Goal: Information Seeking & Learning: Learn about a topic

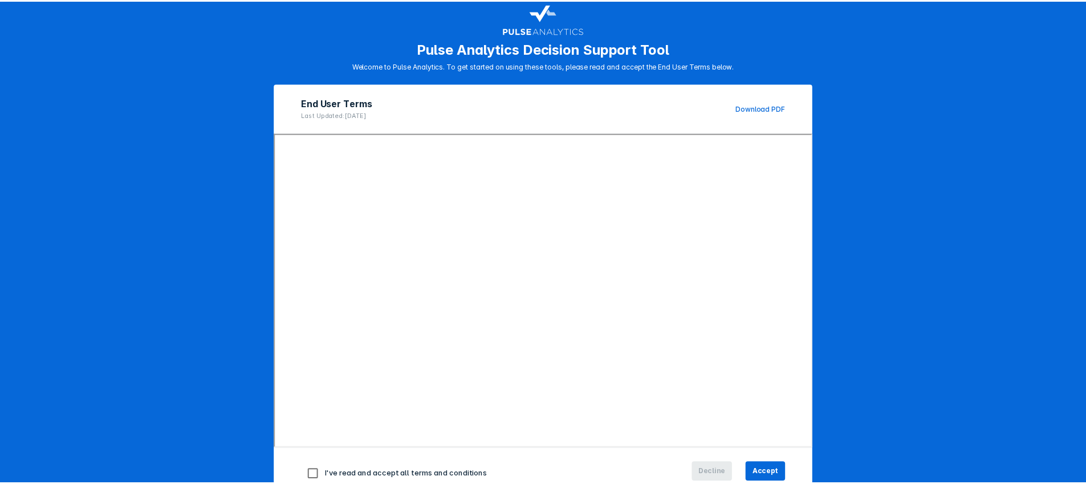
scroll to position [59, 0]
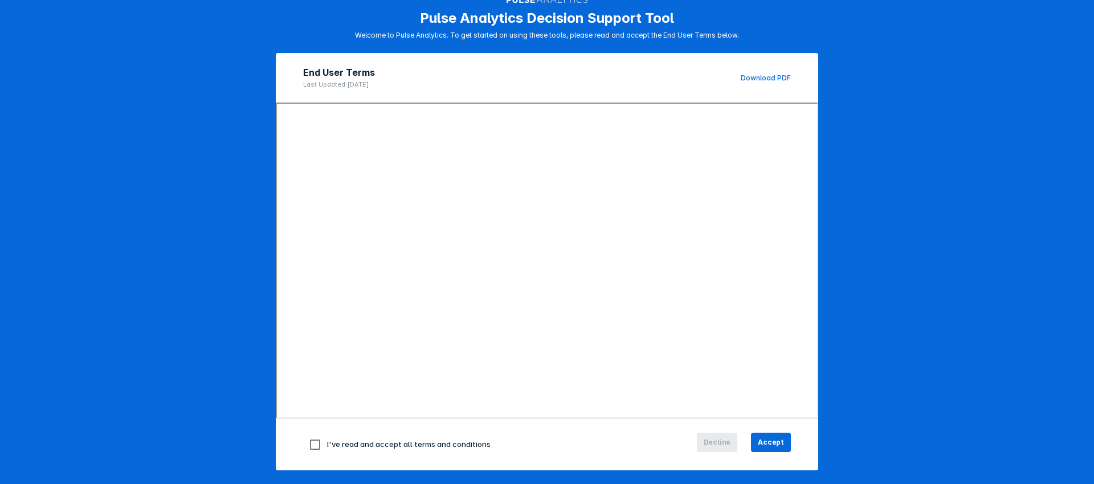
click at [311, 442] on input "checkbox" at bounding box center [315, 445] width 24 height 24
checkbox input "true"
click at [770, 434] on button "Accept" at bounding box center [771, 442] width 40 height 19
click at [764, 445] on span "Accept" at bounding box center [771, 442] width 26 height 10
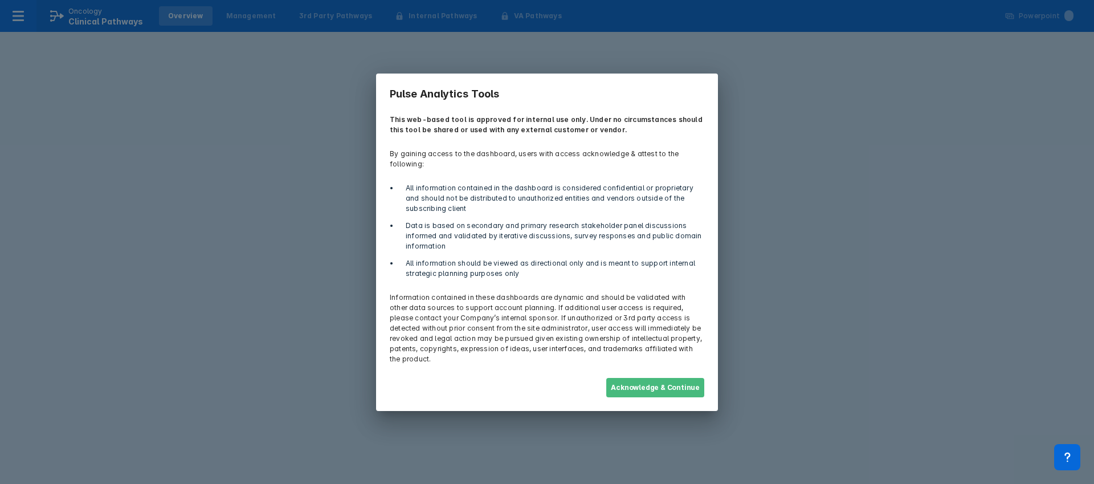
click at [665, 378] on button "Acknowledge & Continue" at bounding box center [656, 387] width 98 height 19
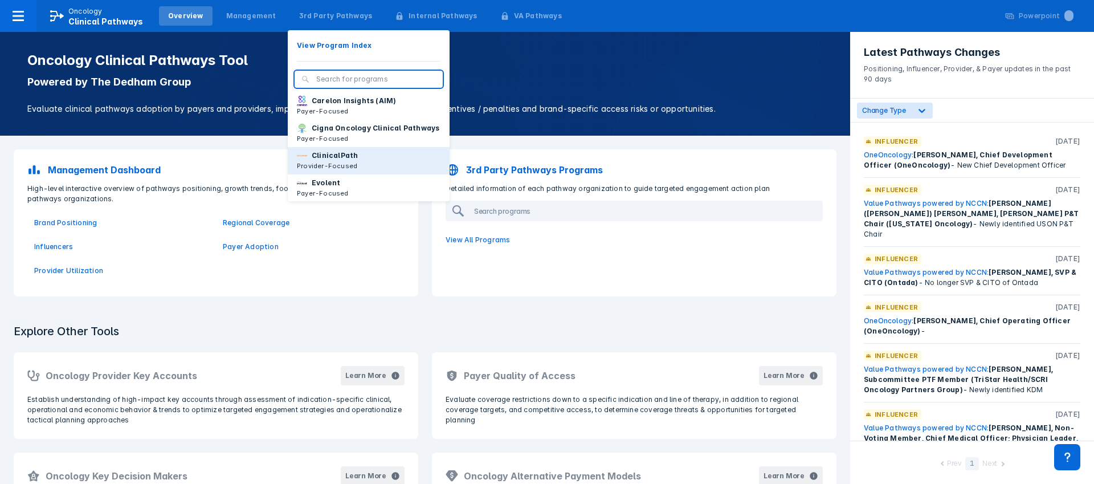
click at [330, 161] on p "ClinicalPath" at bounding box center [335, 155] width 46 height 10
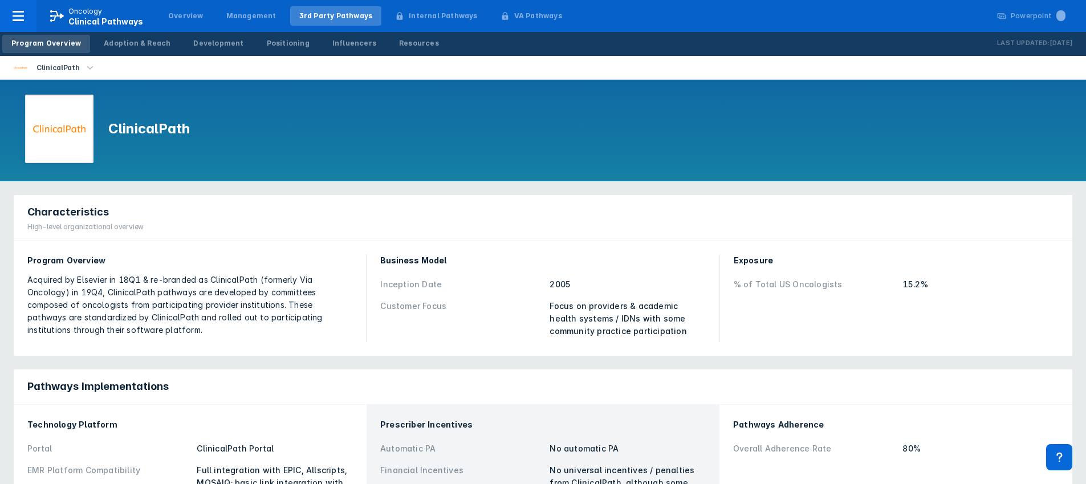
click at [88, 68] on icon "button" at bounding box center [90, 68] width 13 height 13
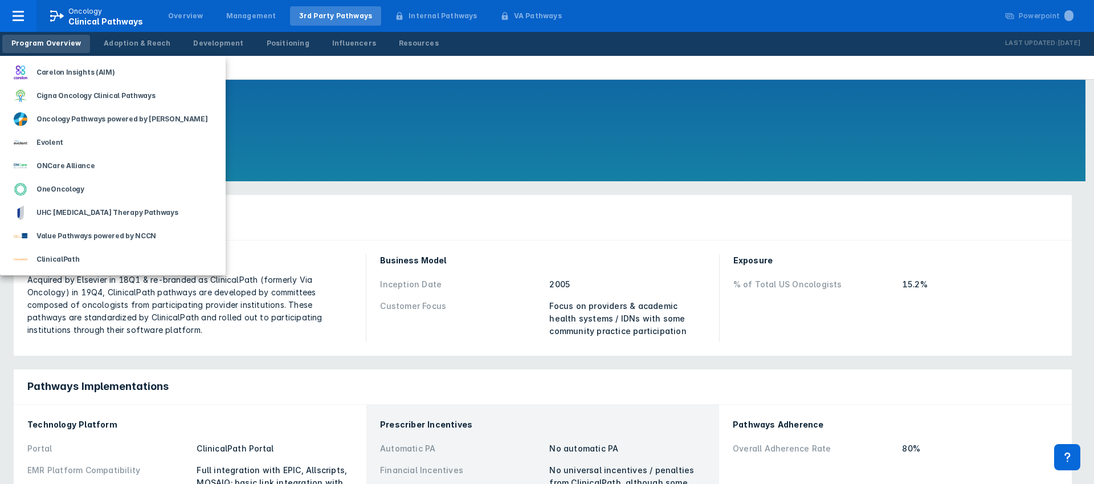
click at [270, 242] on div at bounding box center [547, 242] width 1094 height 484
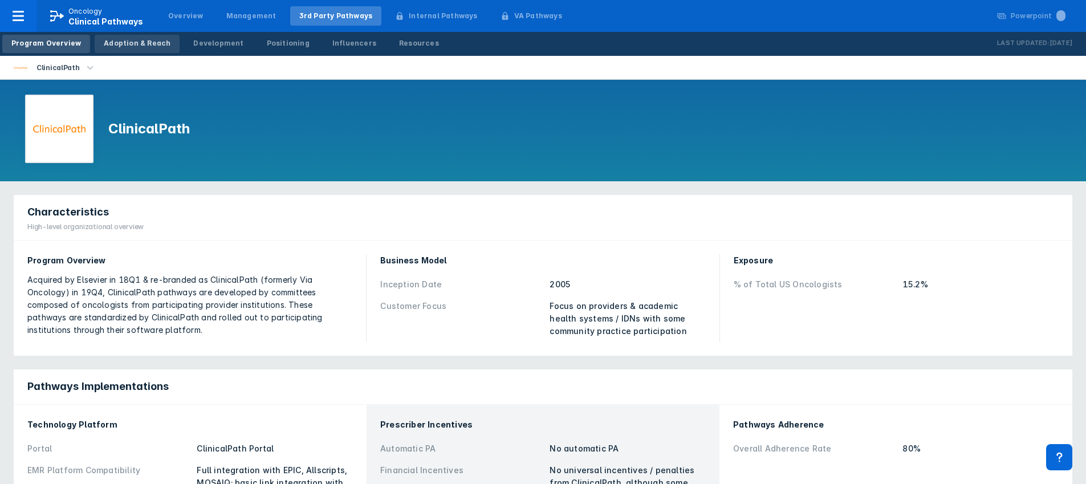
click at [162, 46] on link "Adoption & Reach" at bounding box center [137, 44] width 85 height 18
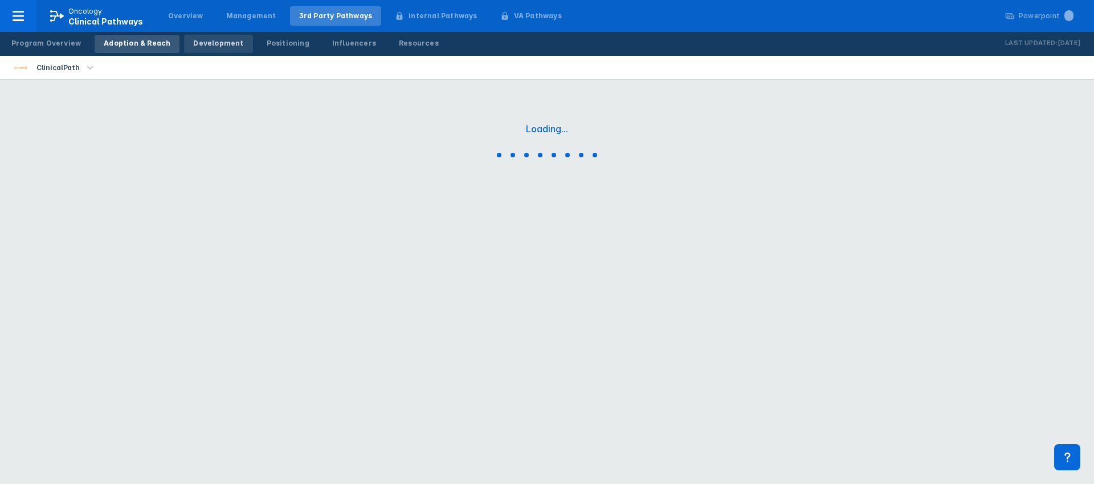
click at [202, 46] on div "Development" at bounding box center [218, 43] width 50 height 10
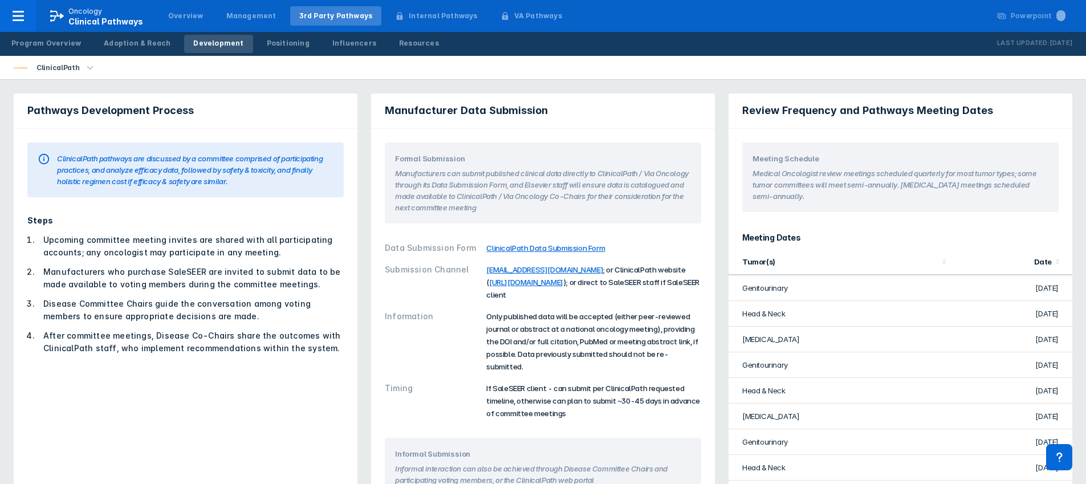
click at [770, 291] on td "Genitourinary" at bounding box center [840, 288] width 223 height 26
drag, startPoint x: 768, startPoint y: 282, endPoint x: 788, endPoint y: 290, distance: 21.7
click at [788, 290] on td "Genitourinary" at bounding box center [840, 288] width 223 height 26
click at [788, 291] on td "Genitourinary" at bounding box center [840, 288] width 223 height 26
